Goal: Transaction & Acquisition: Purchase product/service

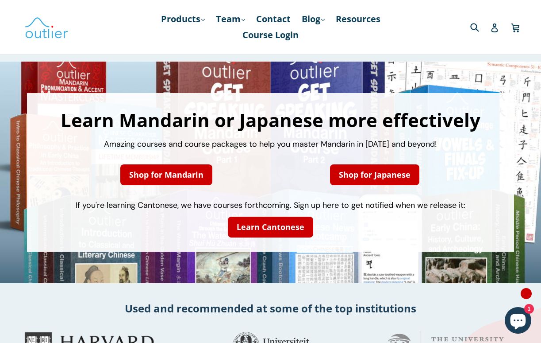
scroll to position [0, 0]
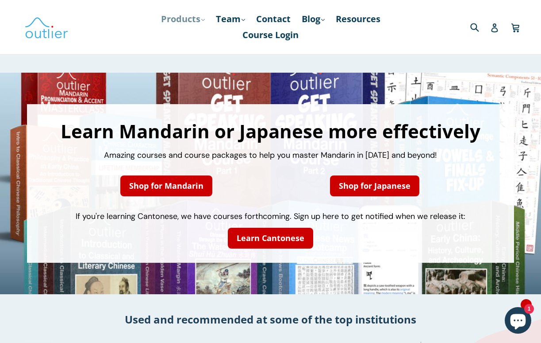
click at [193, 18] on link "Products .cls-1{fill:#231f20} expand" at bounding box center [183, 19] width 53 height 16
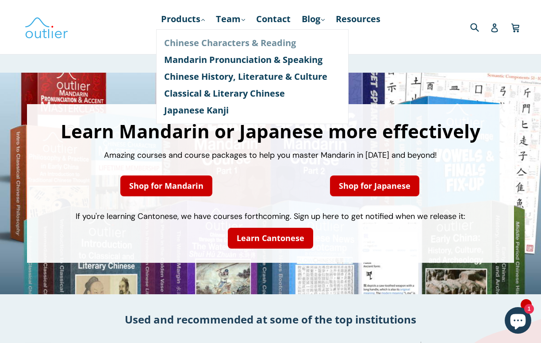
click at [196, 38] on link "Chinese Characters & Reading" at bounding box center [252, 43] width 177 height 17
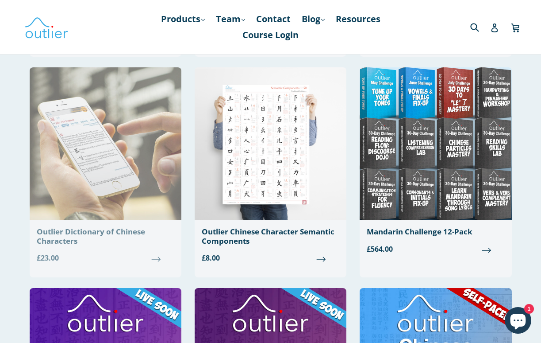
scroll to position [282, 0]
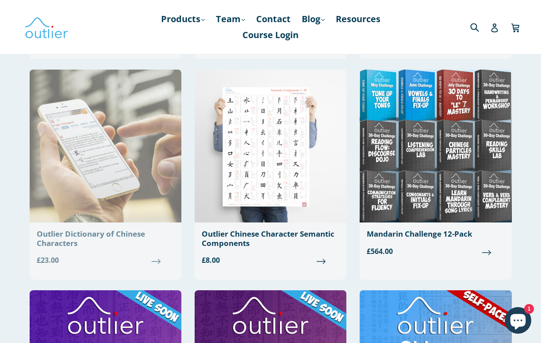
click at [97, 199] on img at bounding box center [106, 146] width 152 height 153
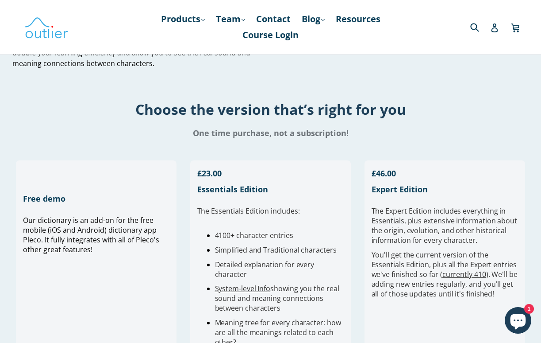
scroll to position [150, 0]
